Goal: Use online tool/utility: Utilize a website feature to perform a specific function

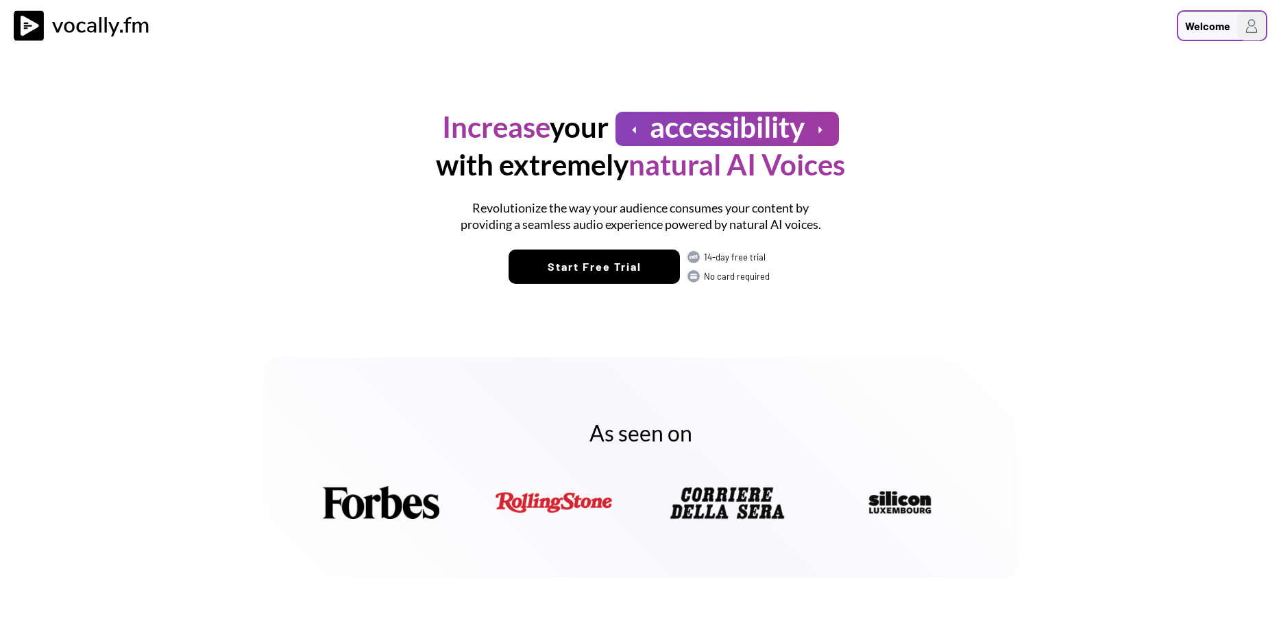
click at [1211, 34] on h3 "Welcome" at bounding box center [1204, 26] width 52 height 17
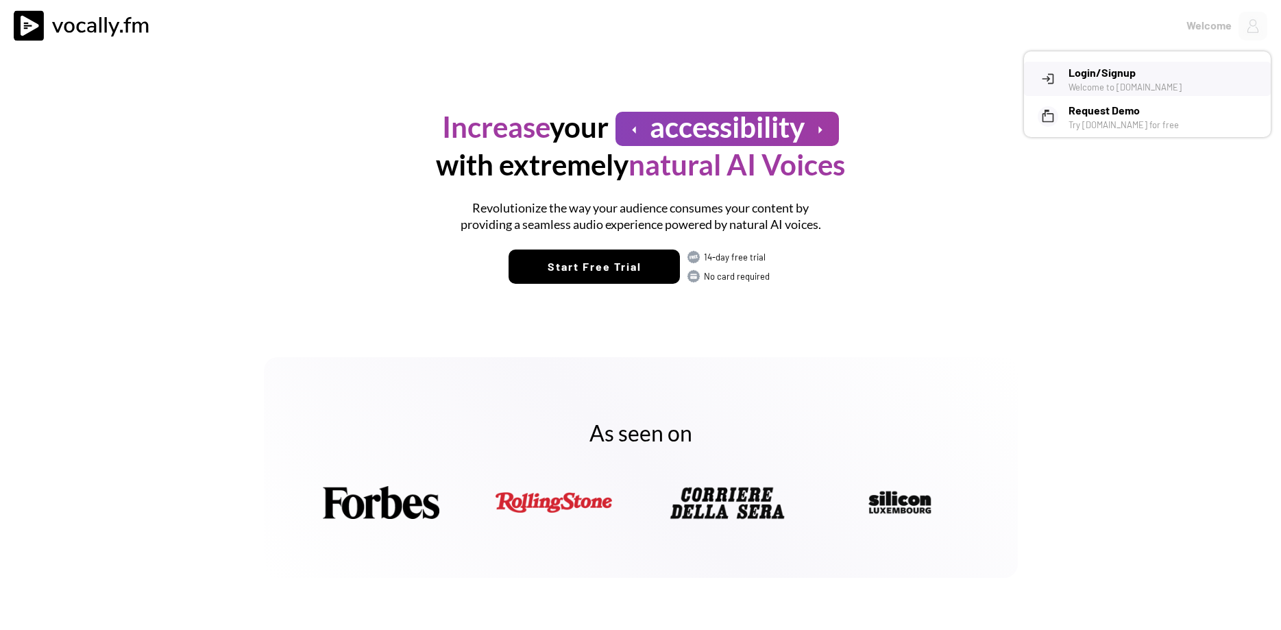
click at [1112, 78] on h3 "Login/Signup" at bounding box center [1165, 72] width 192 height 16
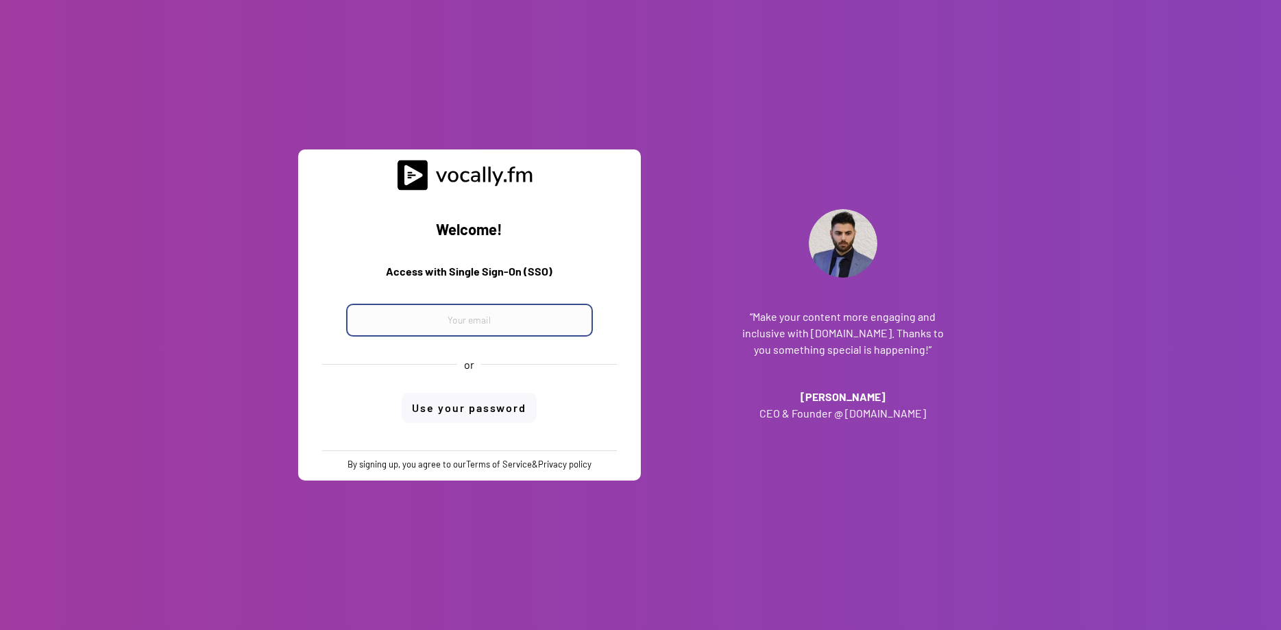
click at [540, 328] on input "email" at bounding box center [469, 320] width 247 height 33
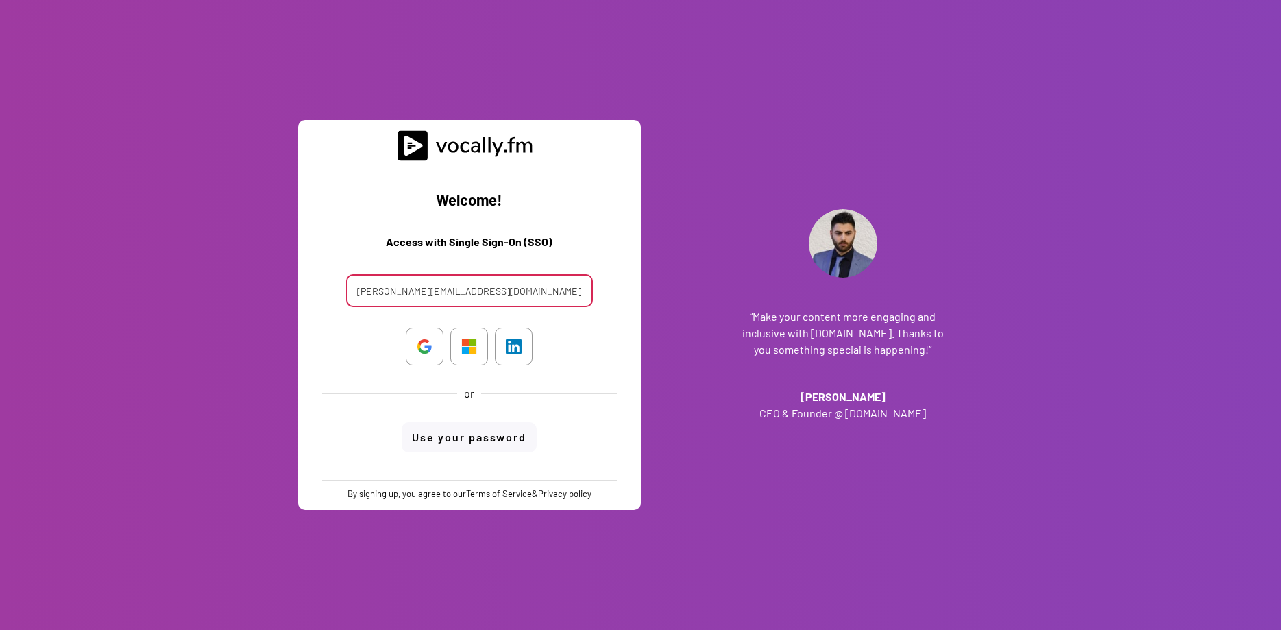
type input "alessandro.boreggio@external.eni.com"
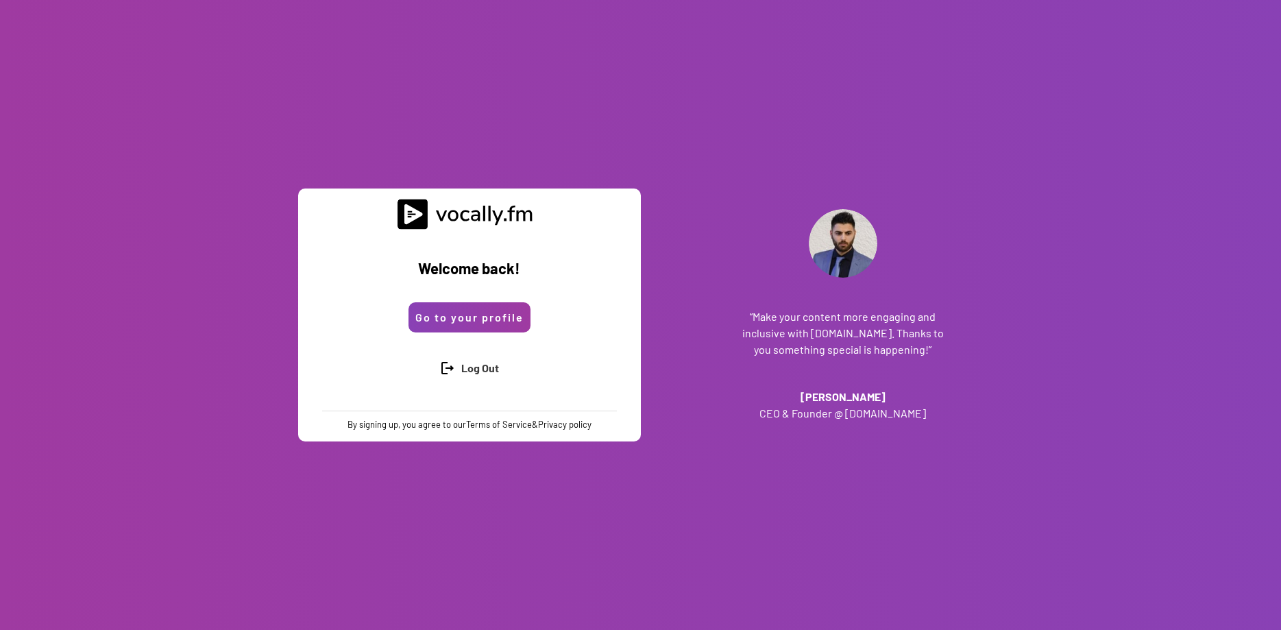
click at [517, 321] on button "Go to your profile" at bounding box center [470, 317] width 122 height 30
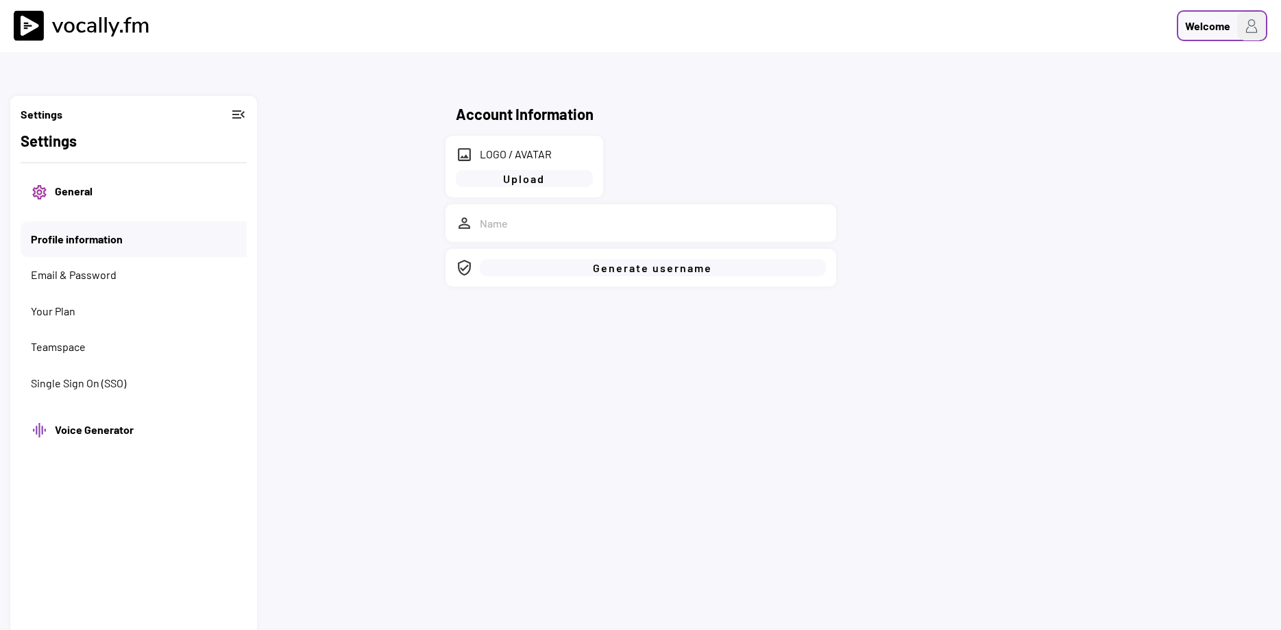
click at [1200, 19] on div "Welcome" at bounding box center [1207, 26] width 45 height 16
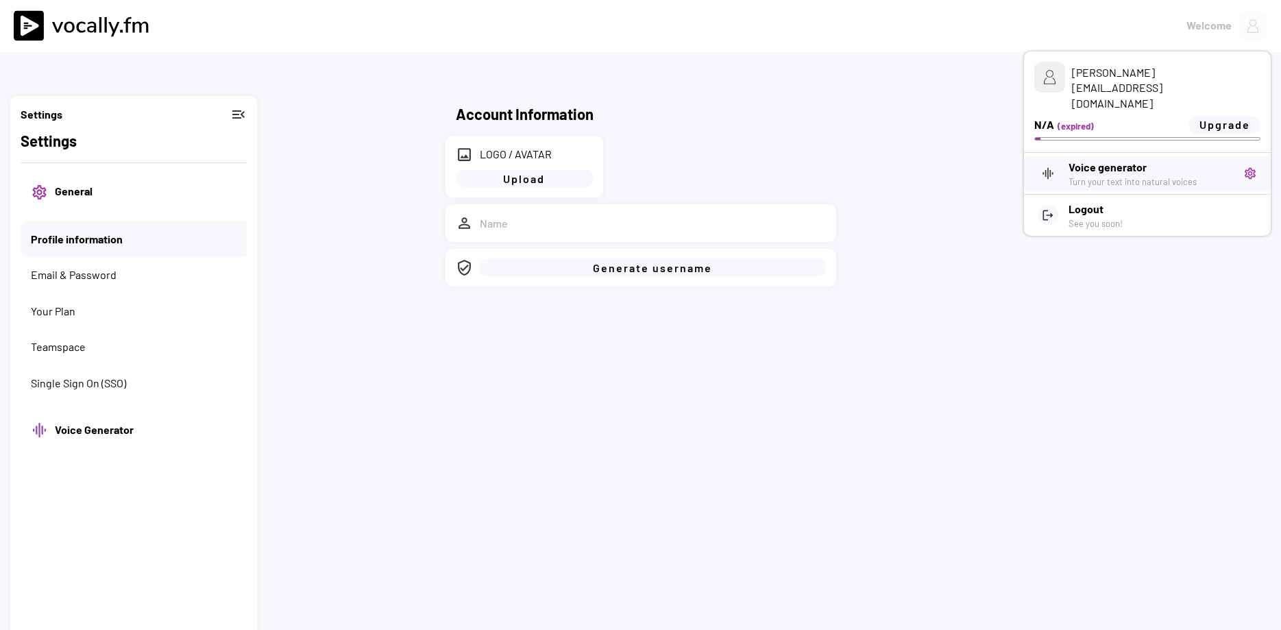
click at [1141, 175] on div "Turn your text into natural voices" at bounding box center [1151, 181] width 165 height 12
